Goal: Information Seeking & Learning: Learn about a topic

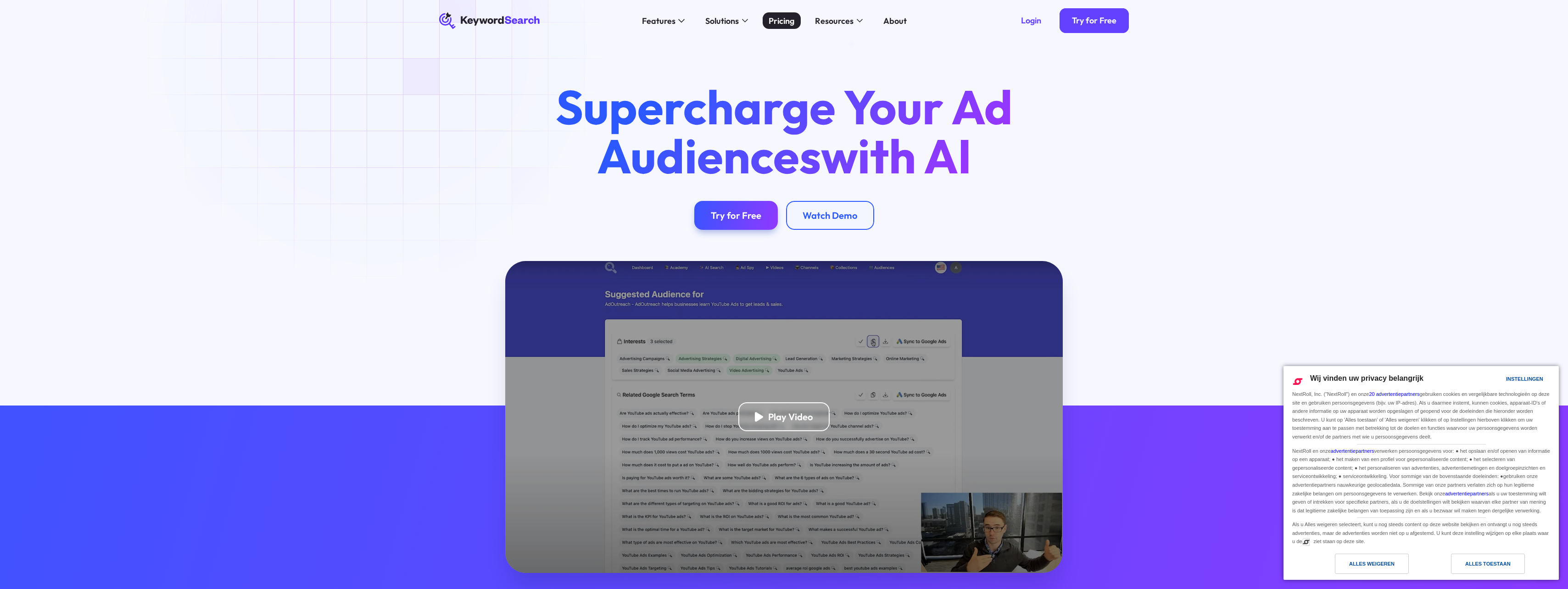
click at [781, 18] on div "Pricing" at bounding box center [781, 21] width 25 height 12
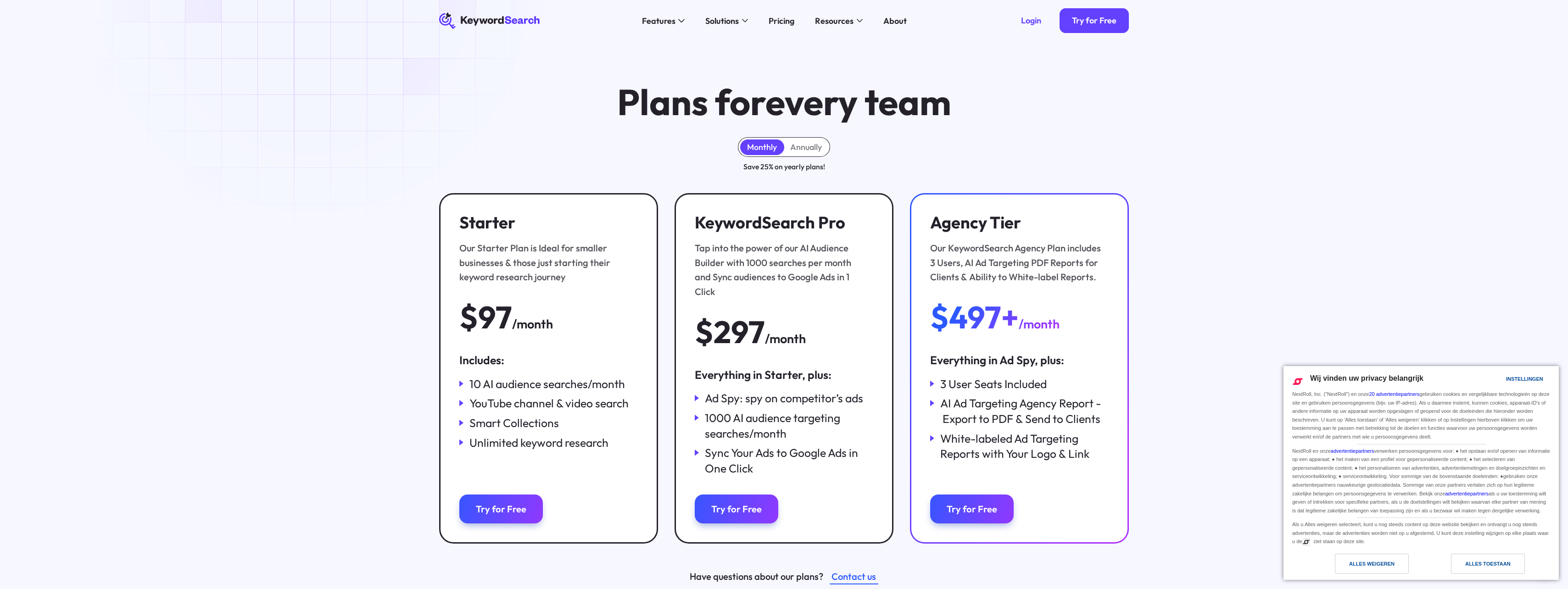
click at [526, 21] on icon "KeywordSearch" at bounding box center [489, 20] width 101 height 17
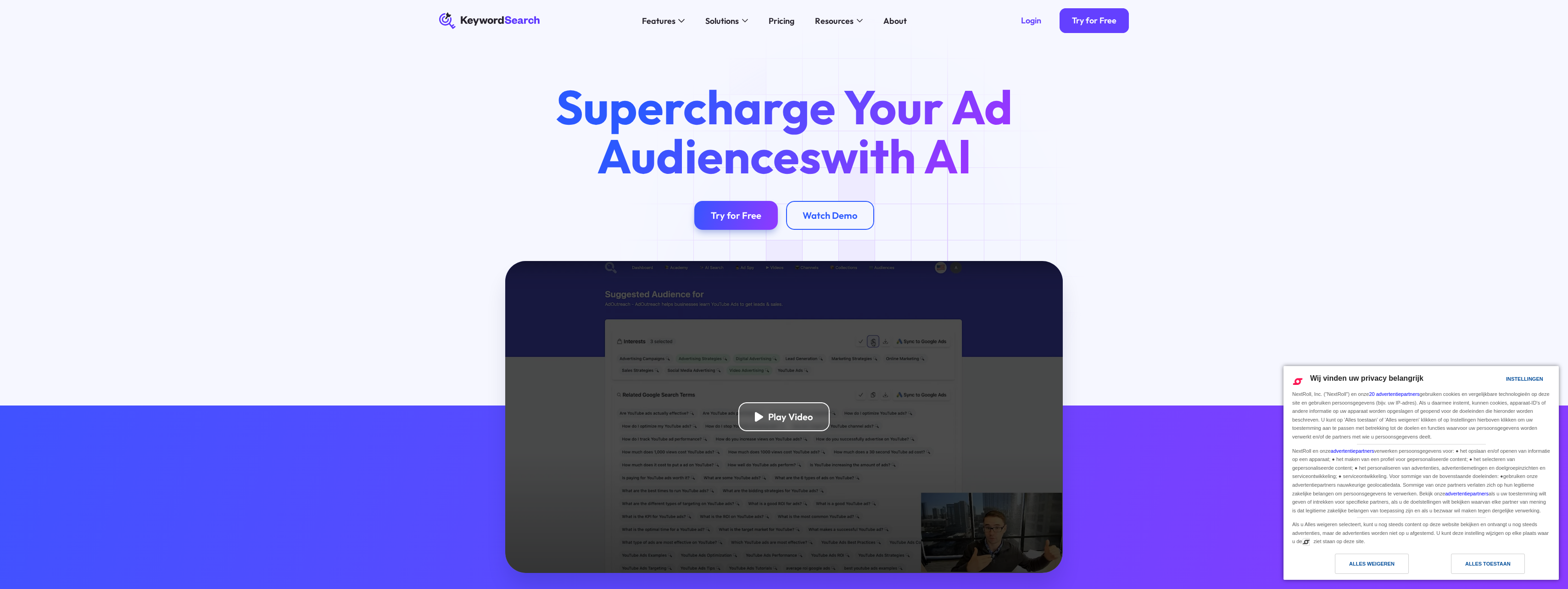
click at [813, 394] on div "Play Video" at bounding box center [784, 417] width 558 height 312
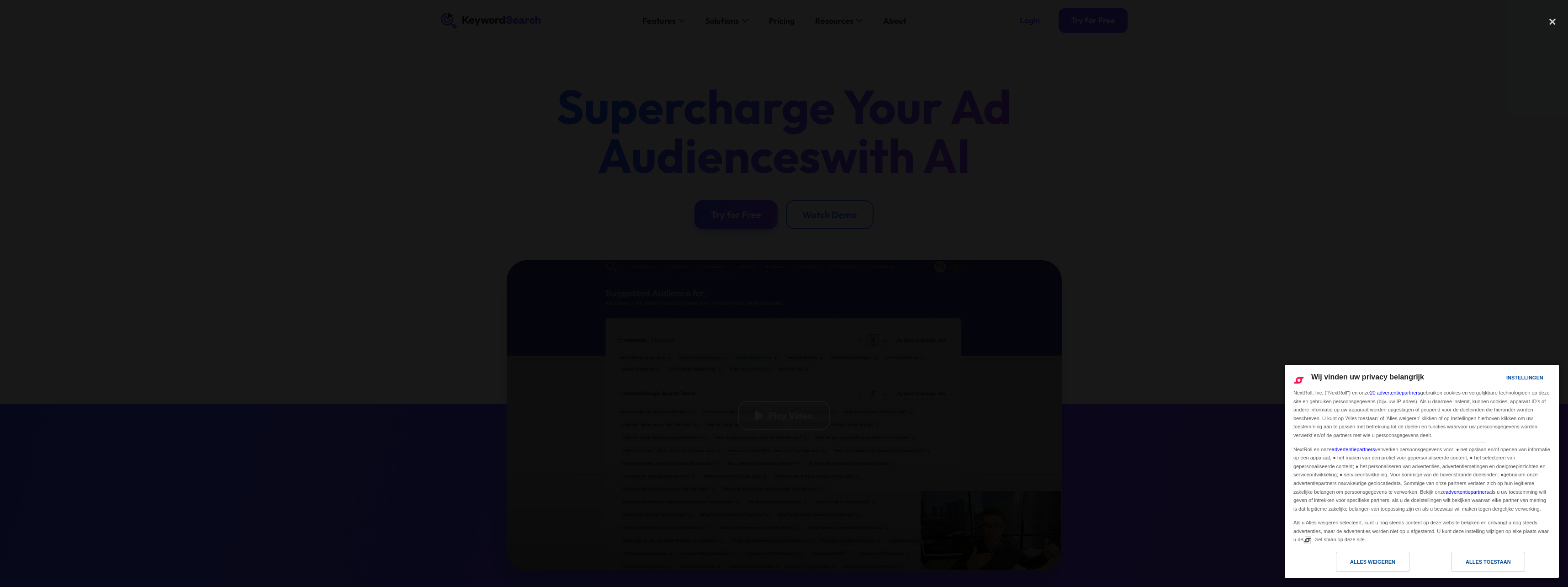
drag, startPoint x: 781, startPoint y: 363, endPoint x: 537, endPoint y: 248, distance: 269.7
click at [537, 248] on div at bounding box center [784, 294] width 1568 height 564
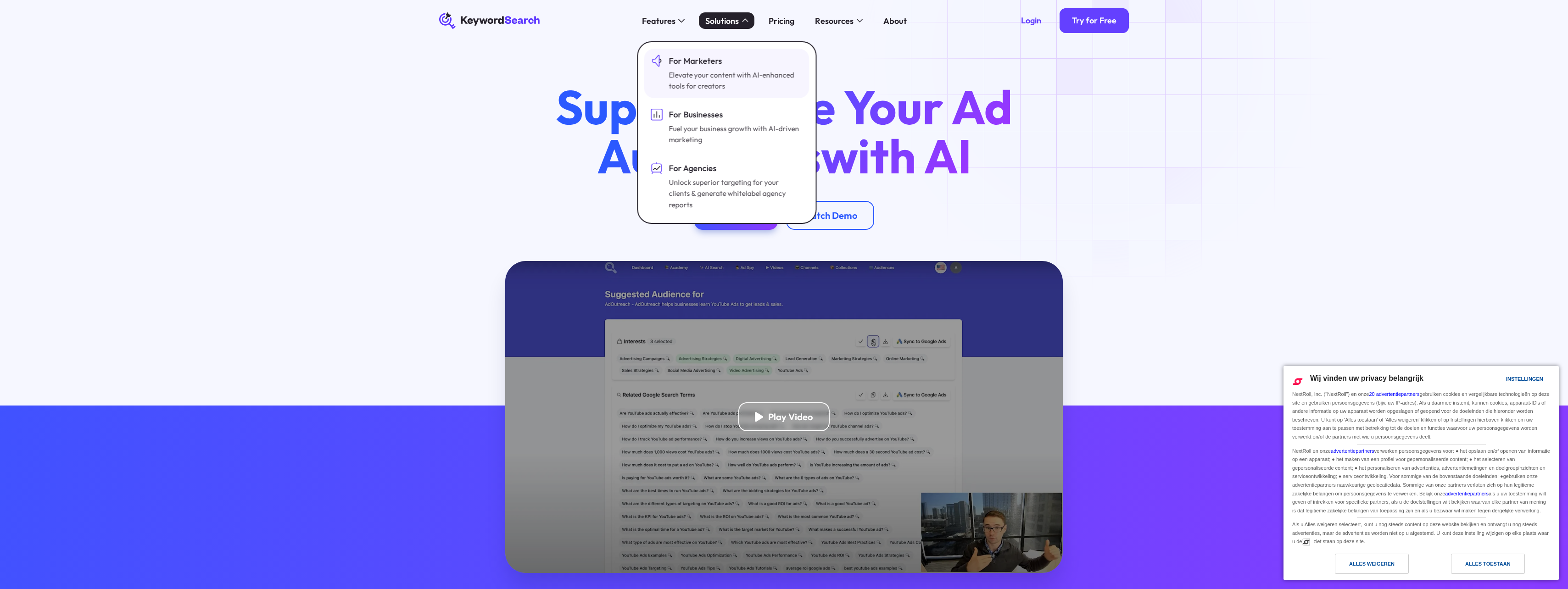
click at [725, 60] on div "For Marketers" at bounding box center [735, 60] width 132 height 12
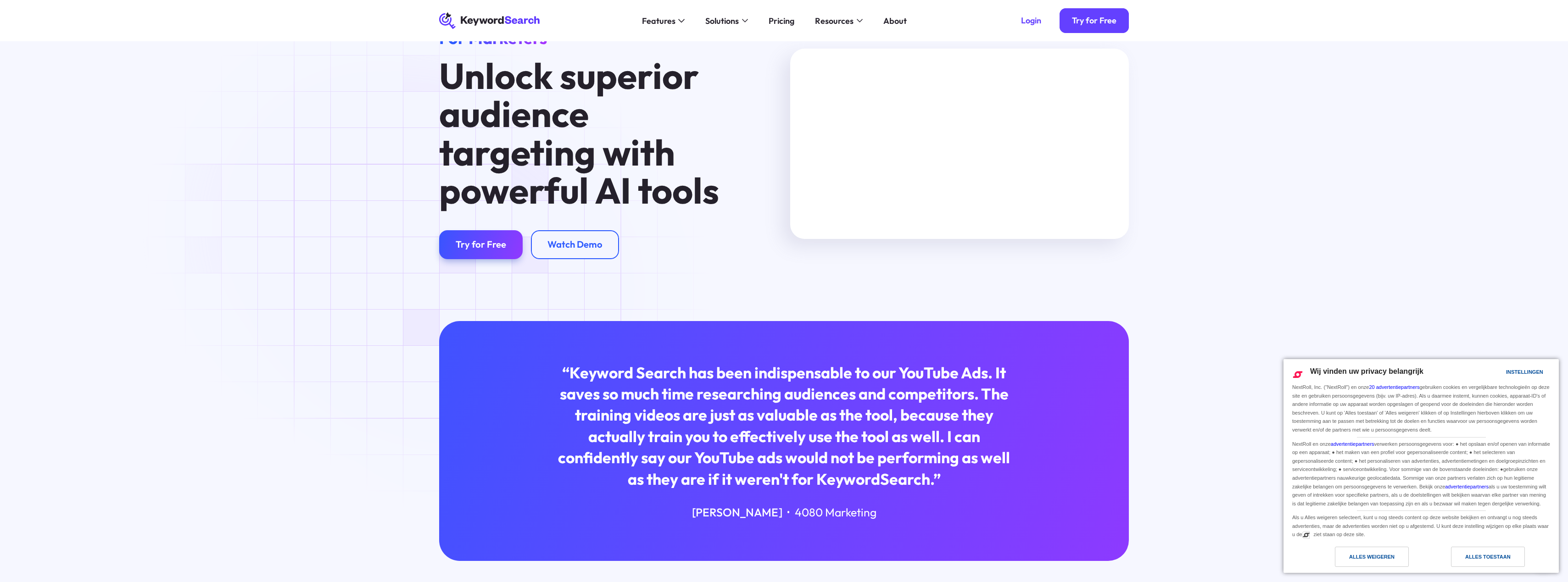
scroll to position [46, 0]
